Goal: Transaction & Acquisition: Download file/media

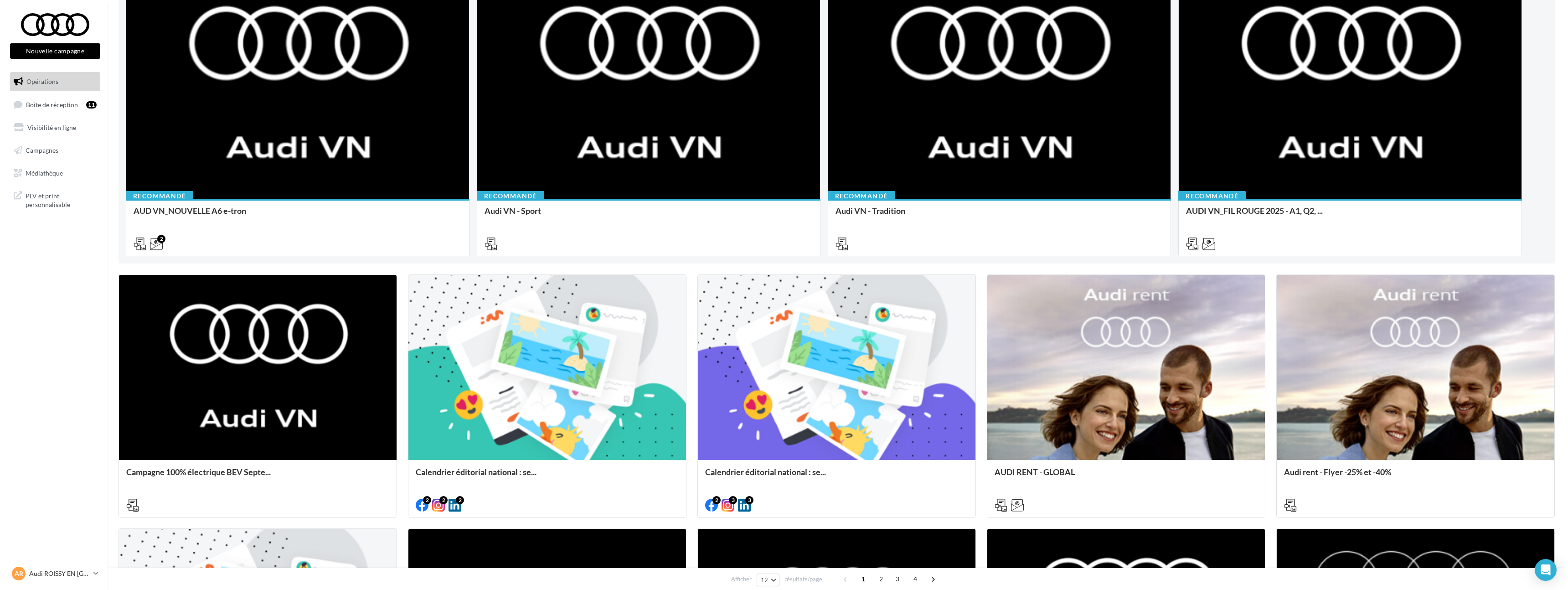
scroll to position [191, 0]
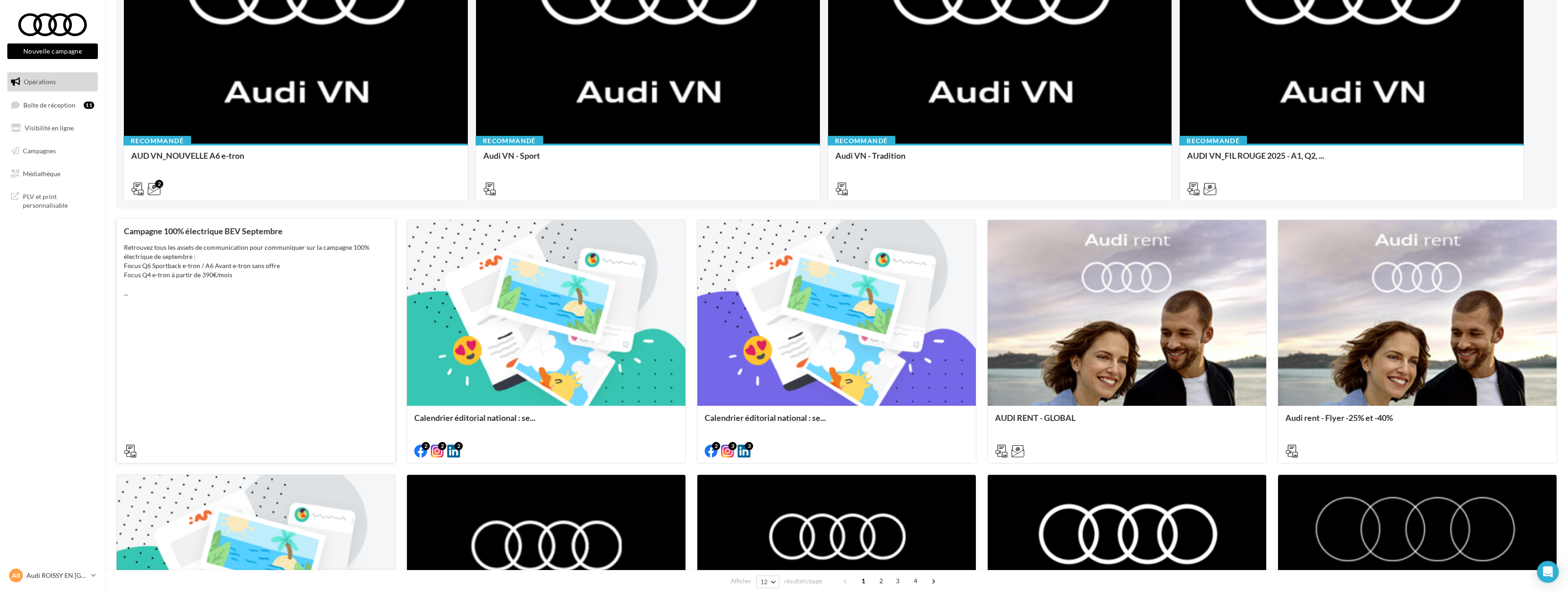
click at [327, 266] on div "Retrouvez tous les assets de communication pour communiquer sur la campagne 100…" at bounding box center [256, 271] width 264 height 55
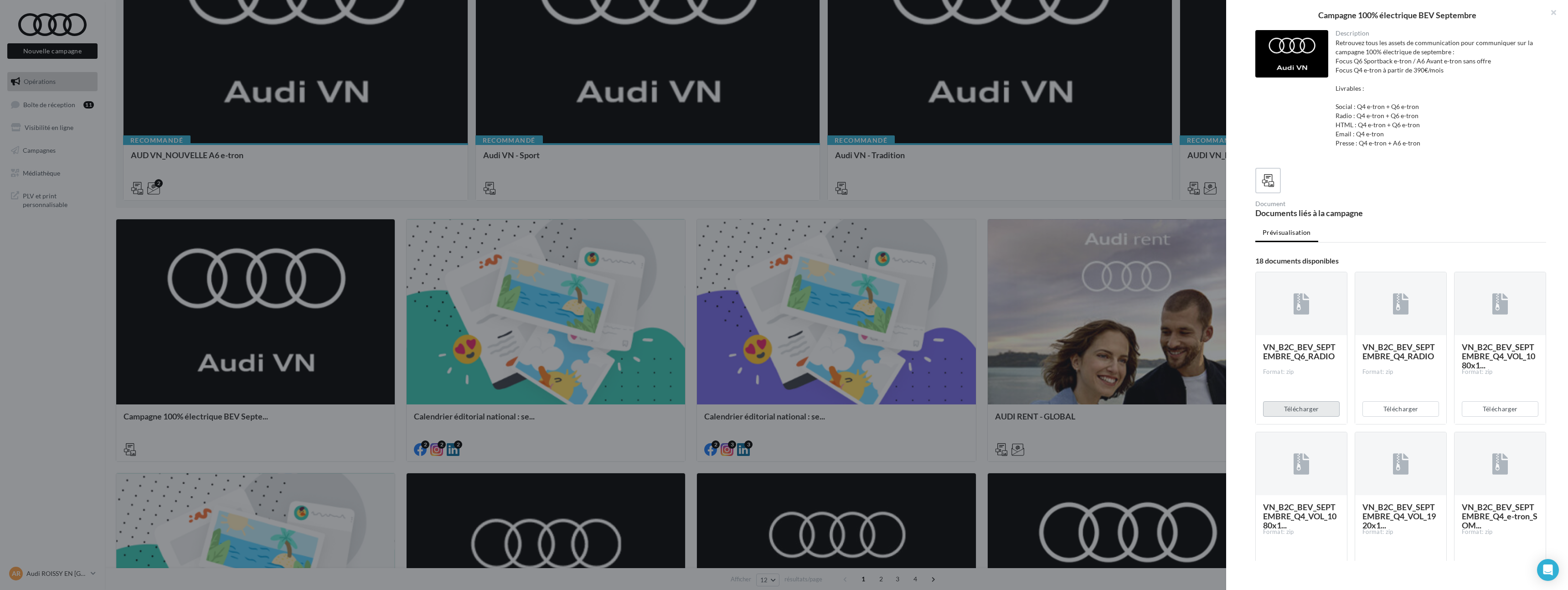
click at [1310, 407] on button "Télécharger" at bounding box center [1301, 409] width 76 height 16
click at [1385, 406] on button "Télécharger" at bounding box center [1400, 409] width 76 height 16
click at [1490, 406] on button "Télécharger" at bounding box center [1500, 409] width 76 height 16
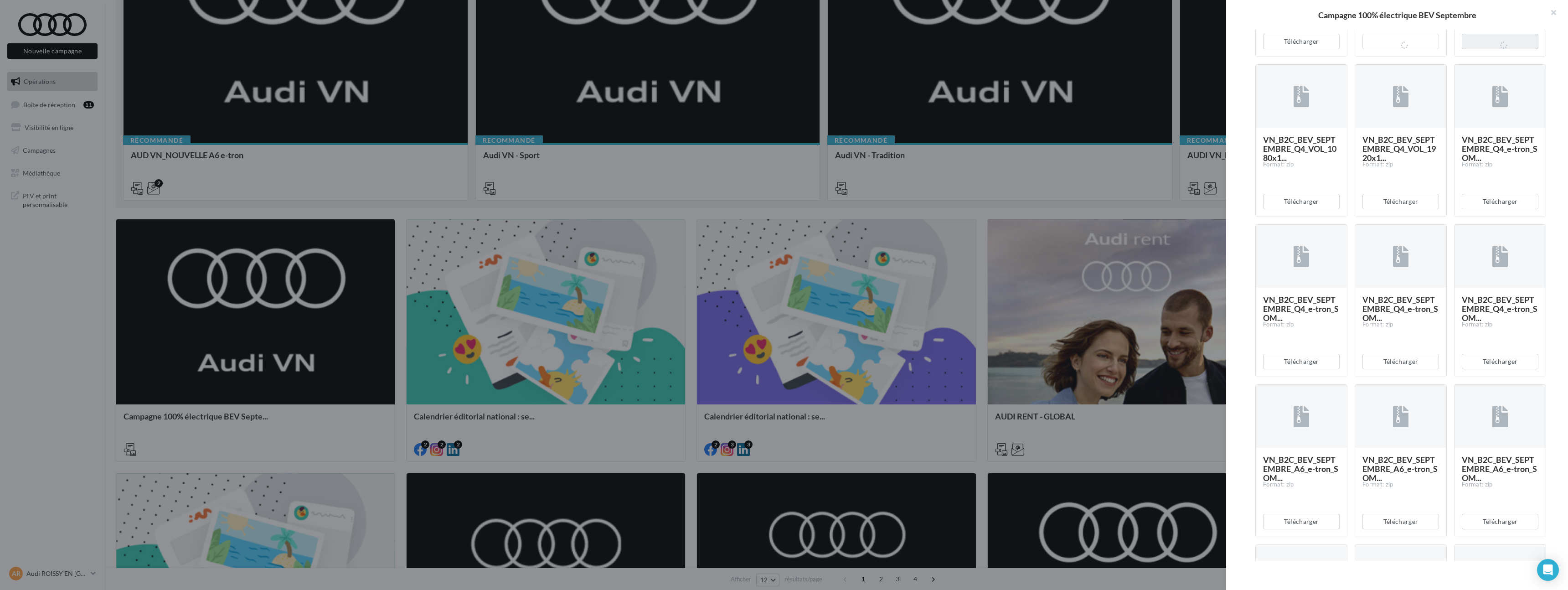
scroll to position [179, 0]
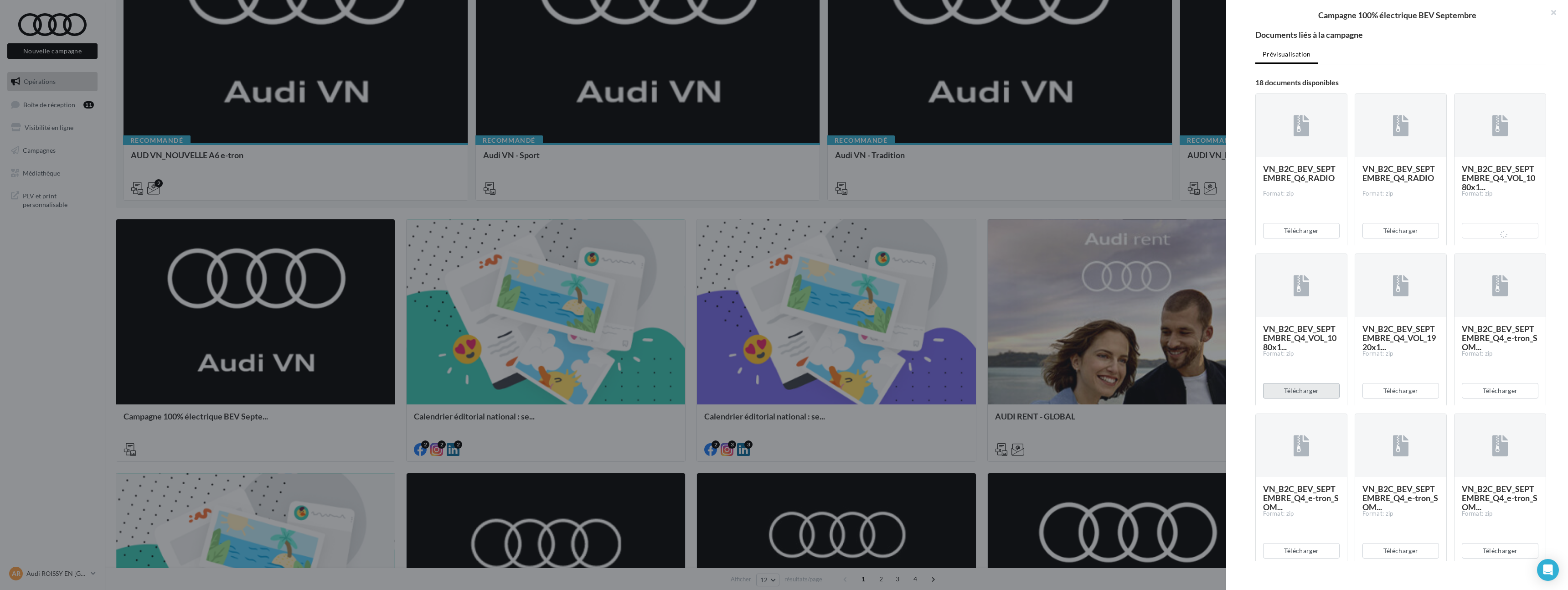
drag, startPoint x: 1318, startPoint y: 395, endPoint x: 1338, endPoint y: 391, distance: 20.4
click at [1319, 395] on button "Télécharger" at bounding box center [1301, 390] width 76 height 16
click at [1387, 388] on button "Télécharger" at bounding box center [1400, 390] width 76 height 16
click at [1495, 387] on button "Télécharger" at bounding box center [1500, 390] width 76 height 16
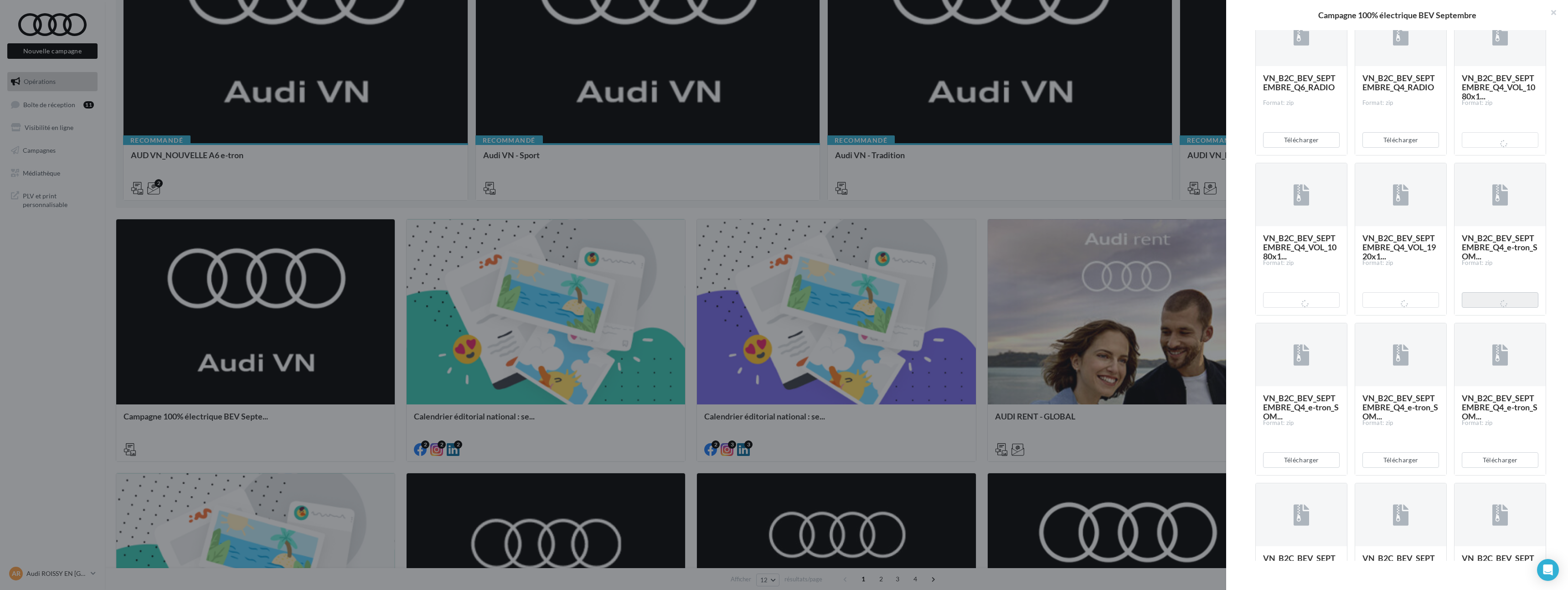
scroll to position [272, 0]
click at [1321, 459] on button "Télécharger" at bounding box center [1301, 457] width 76 height 16
click at [1404, 454] on button "Télécharger" at bounding box center [1400, 457] width 76 height 16
click at [1502, 452] on button "Télécharger" at bounding box center [1500, 457] width 76 height 16
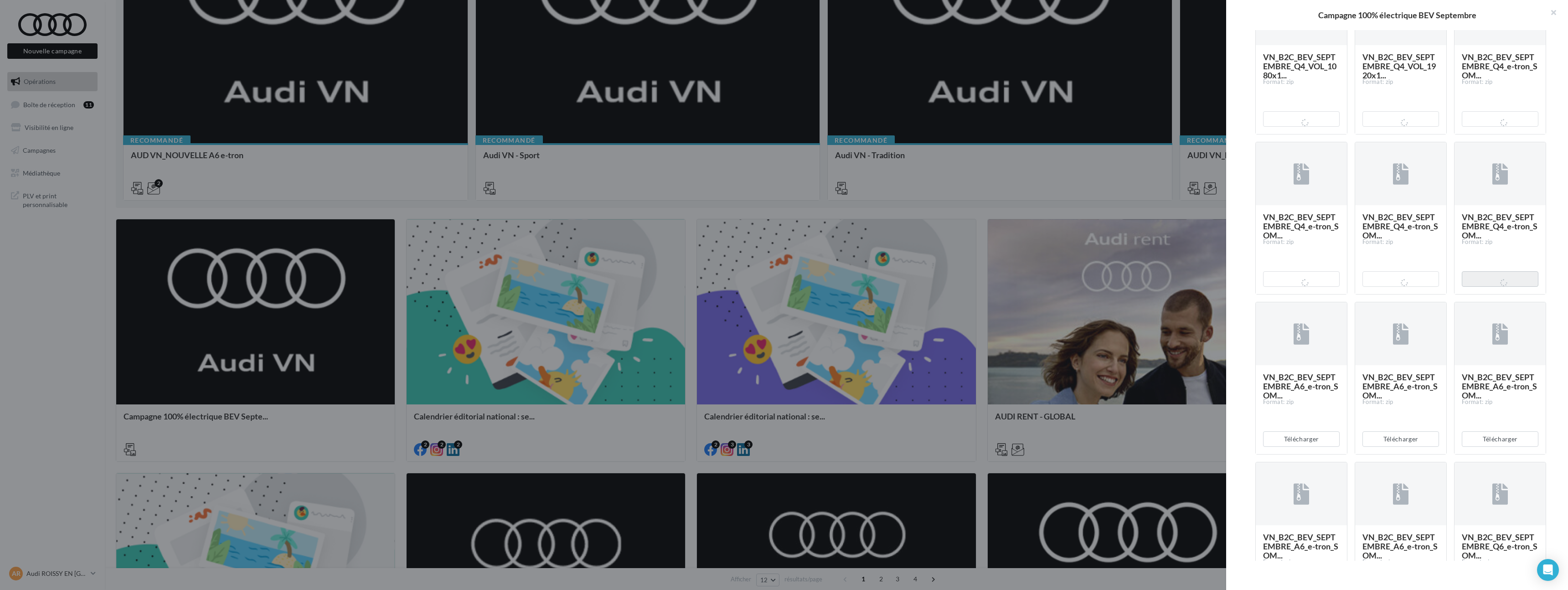
scroll to position [518, 0]
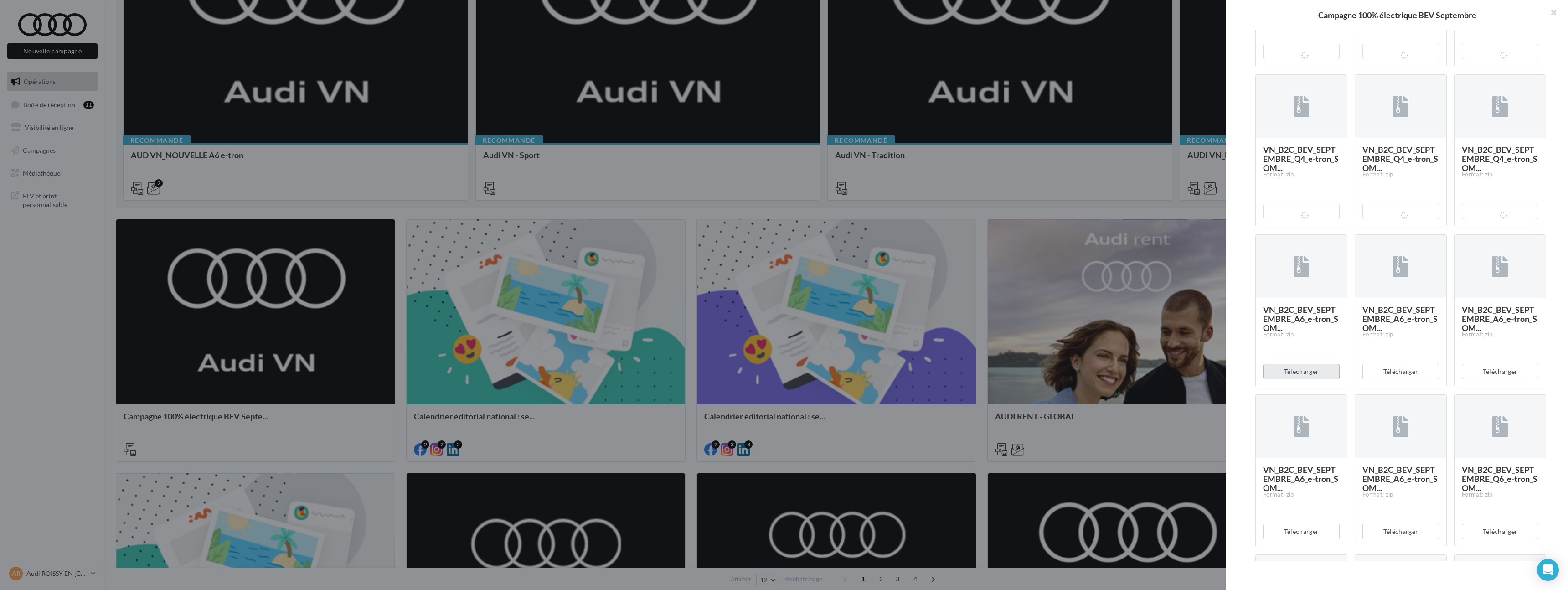
click at [1310, 368] on button "Télécharger" at bounding box center [1301, 371] width 76 height 16
click at [1382, 364] on button "Télécharger" at bounding box center [1400, 371] width 76 height 16
click at [1487, 367] on button "Télécharger" at bounding box center [1500, 371] width 76 height 16
click at [1316, 533] on button "Télécharger" at bounding box center [1301, 531] width 76 height 16
click at [1397, 530] on button "Télécharger" at bounding box center [1400, 531] width 76 height 16
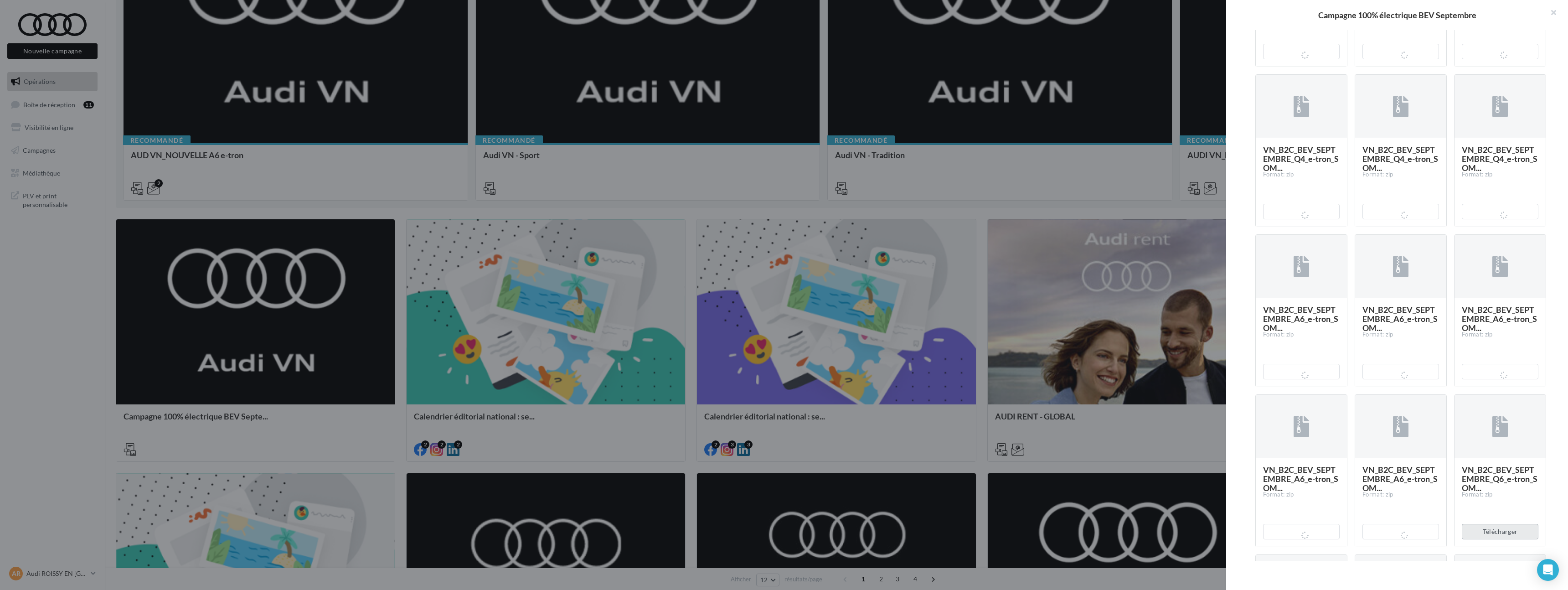
click at [1489, 527] on button "Télécharger" at bounding box center [1500, 531] width 76 height 16
click at [1329, 534] on button "Télécharger" at bounding box center [1301, 530] width 76 height 16
click at [1412, 530] on button "Télécharger" at bounding box center [1400, 530] width 76 height 16
click at [1479, 528] on button "Télécharger" at bounding box center [1500, 530] width 76 height 16
